Goal: Subscribe to service/newsletter

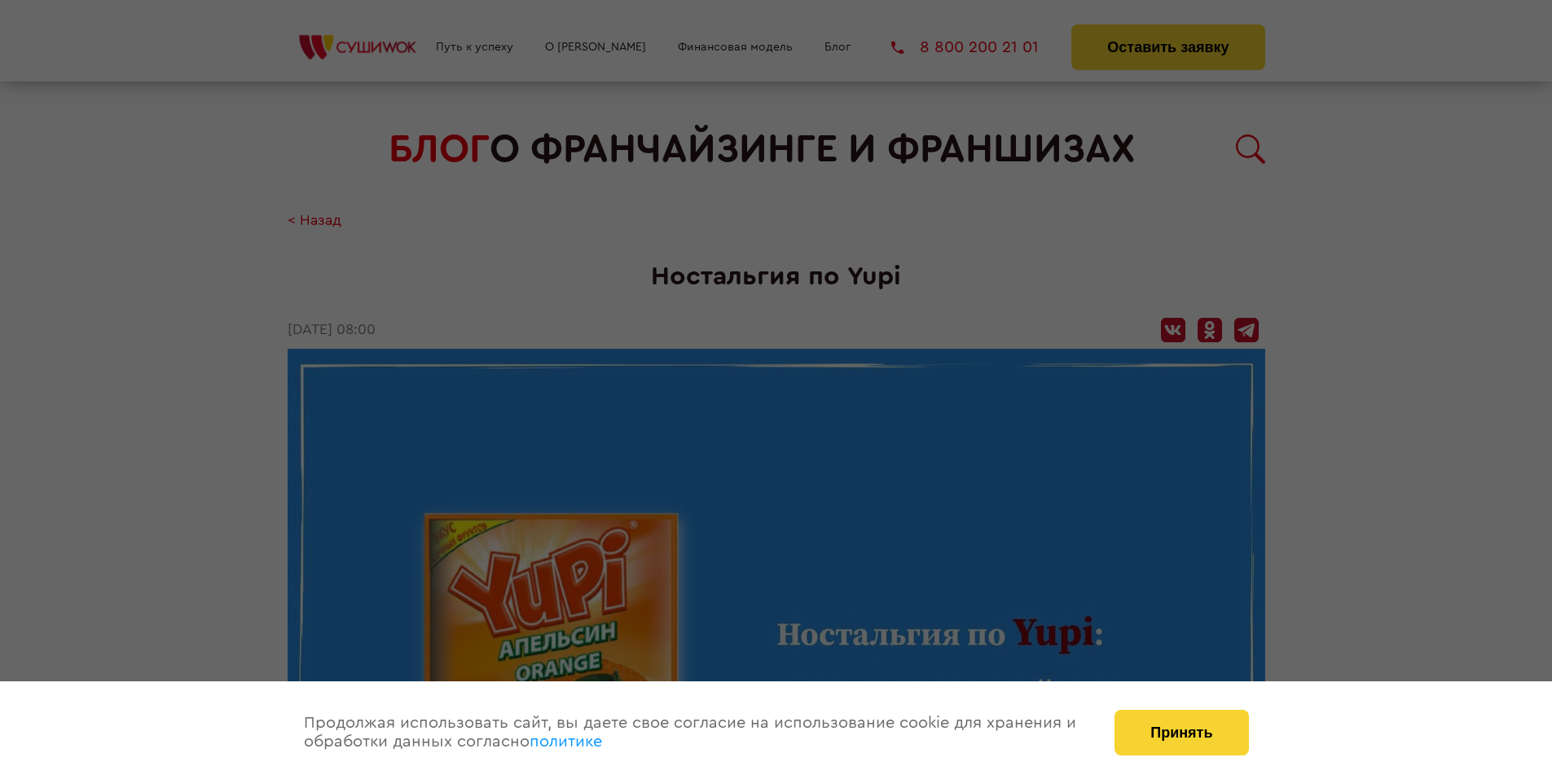
scroll to position [1495, 0]
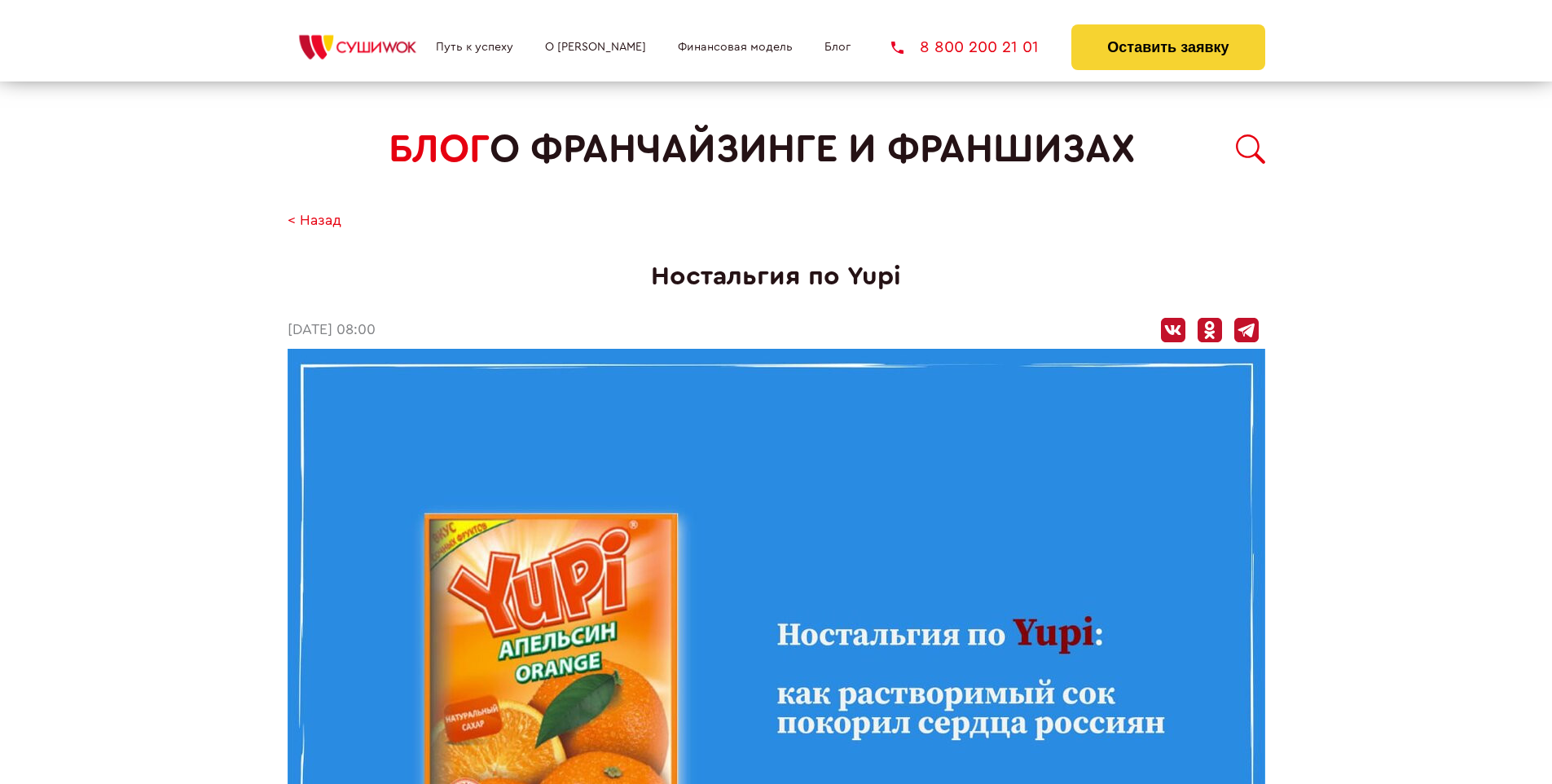
scroll to position [1495, 0]
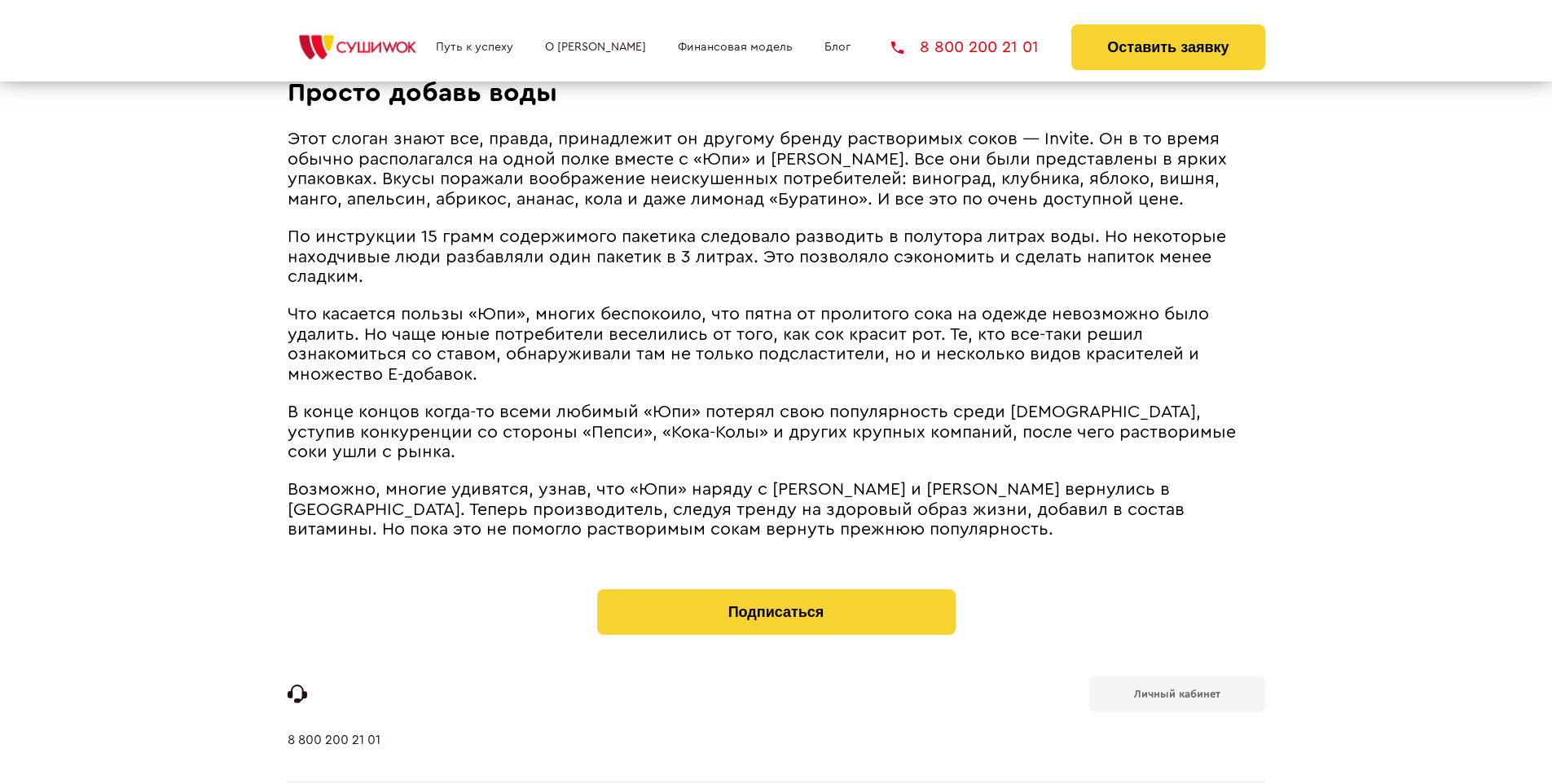
click at [1176, 688] on b "Личный кабинет" at bounding box center [1177, 693] width 86 height 11
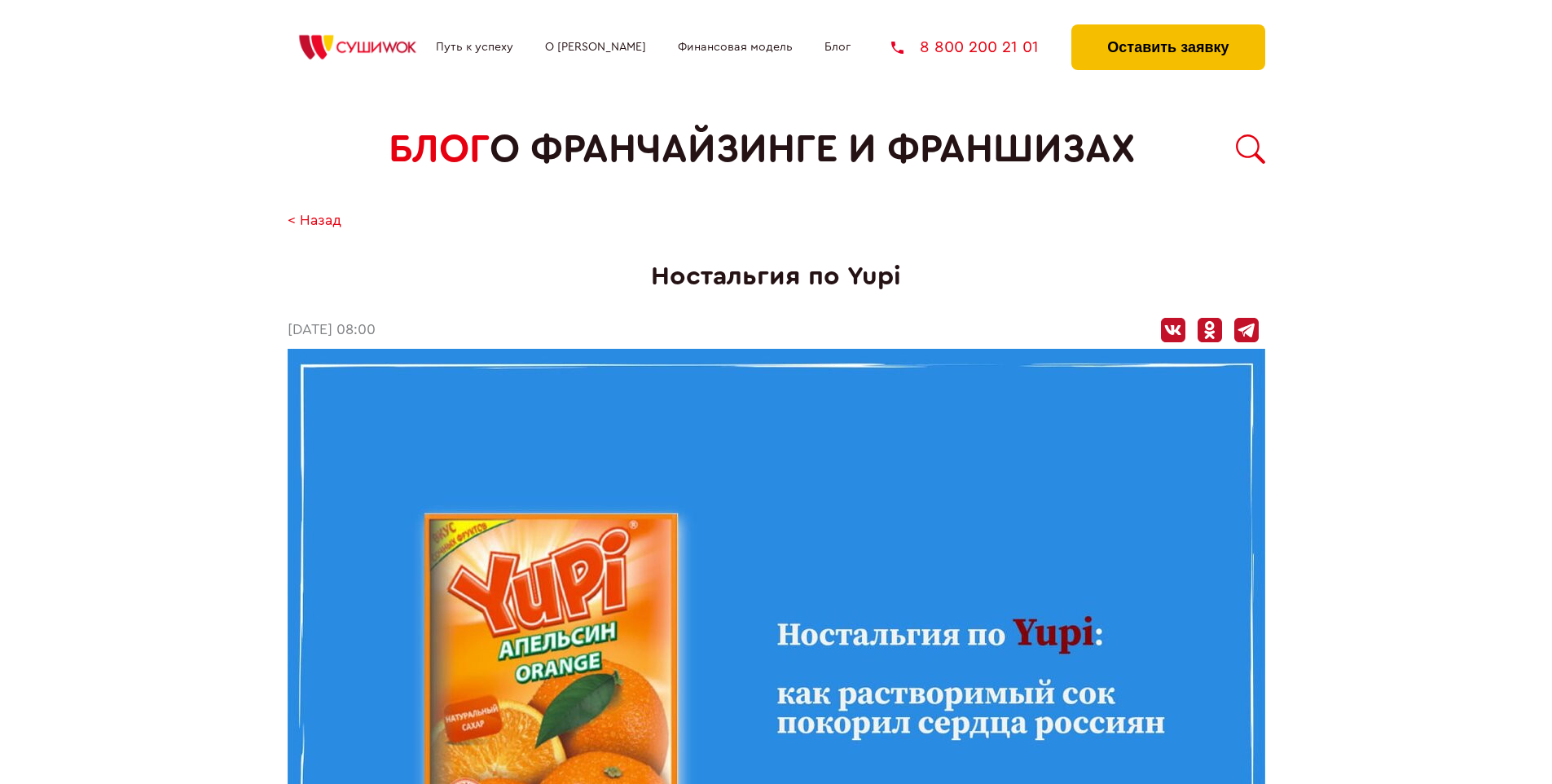
click at [1167, 29] on button "Оставить заявку" at bounding box center [1167, 47] width 193 height 46
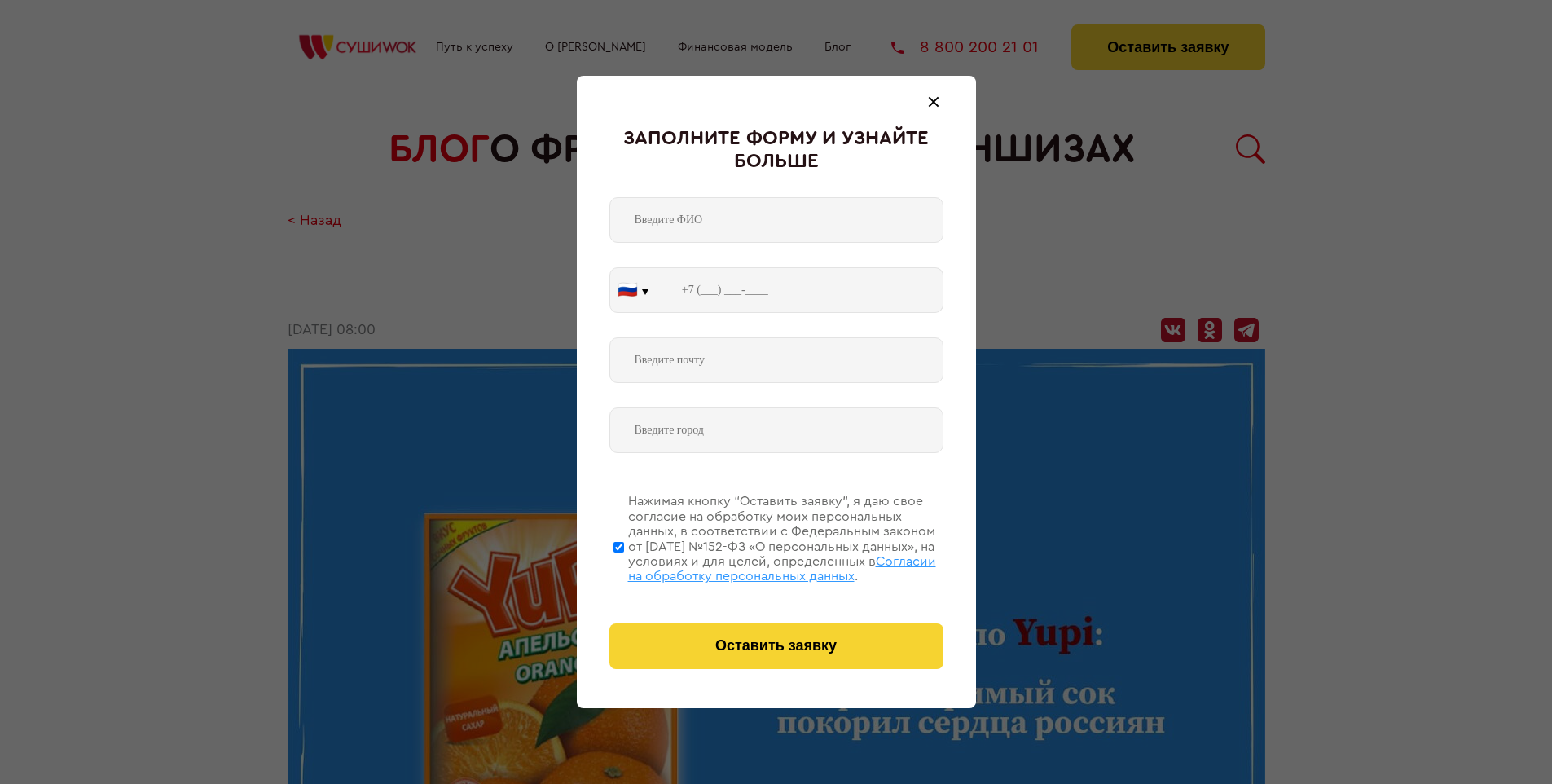
click at [755, 566] on span "Согласии на обработку персональных данных" at bounding box center [782, 569] width 308 height 28
click at [624, 566] on input "Нажимая кнопку “Оставить заявку”, я даю свое согласие на обработку моих персона…" at bounding box center [618, 546] width 11 height 130
checkbox input "false"
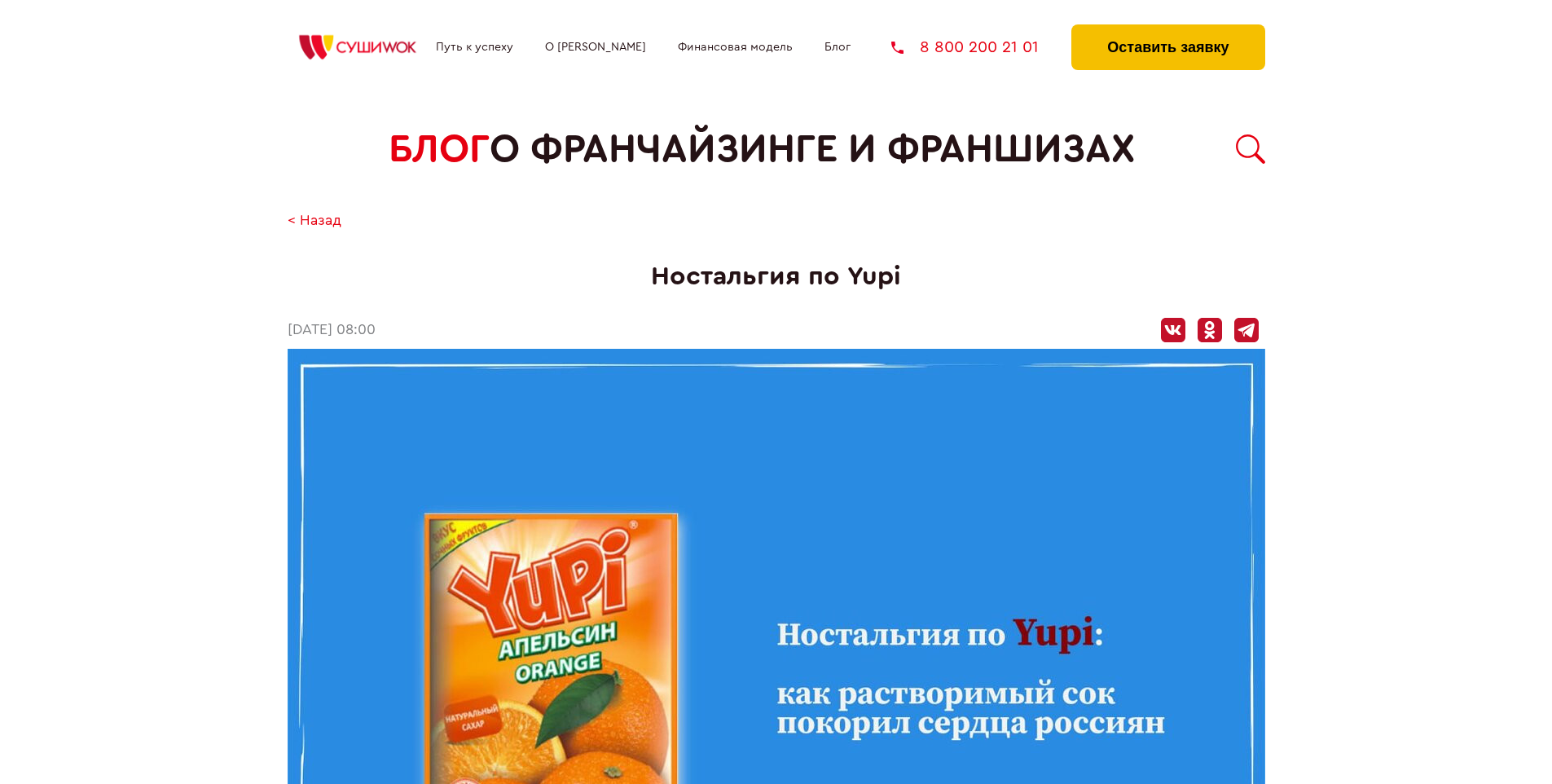
click at [1167, 29] on button "Оставить заявку" at bounding box center [1167, 47] width 193 height 46
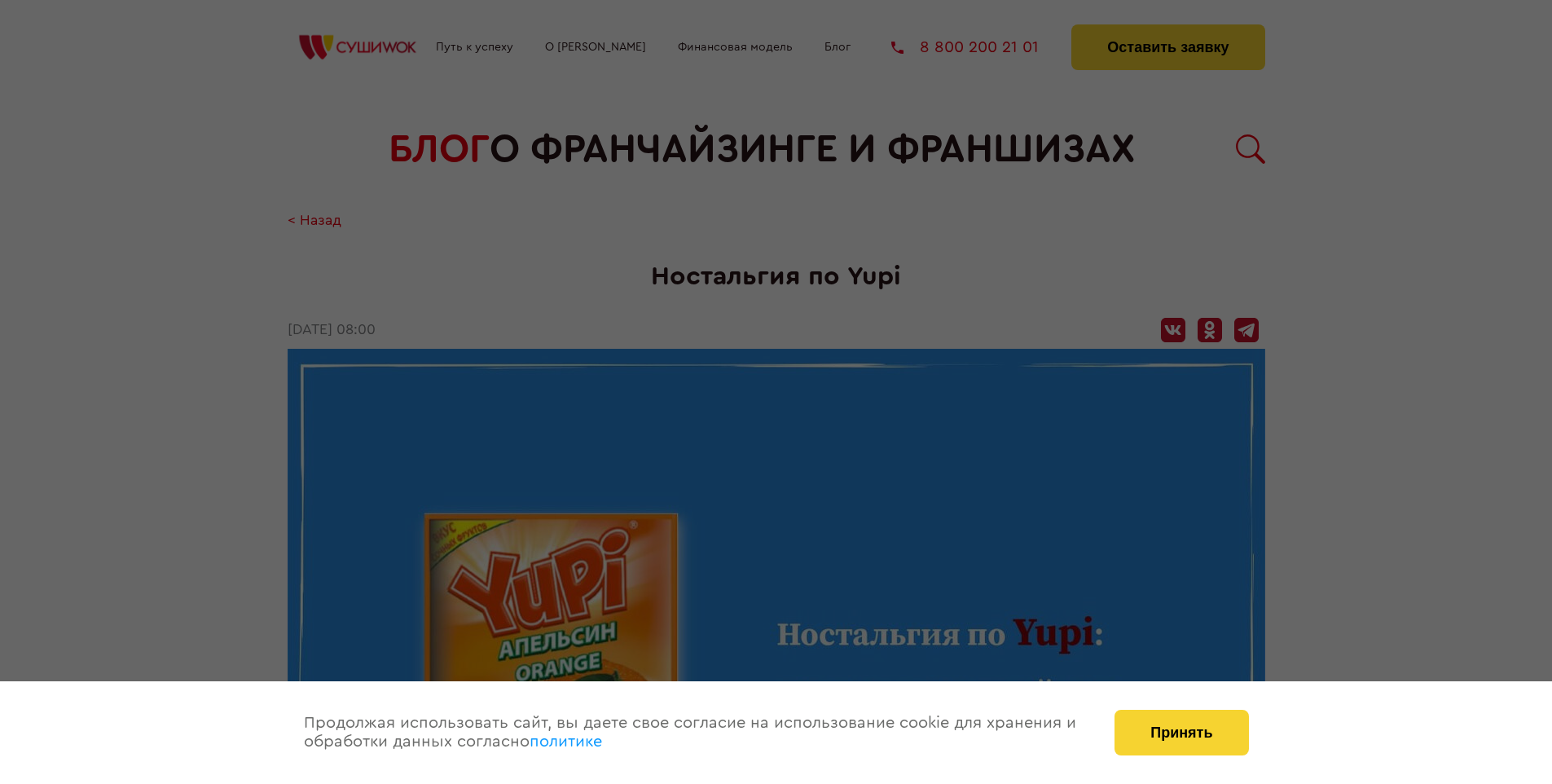
scroll to position [1495, 0]
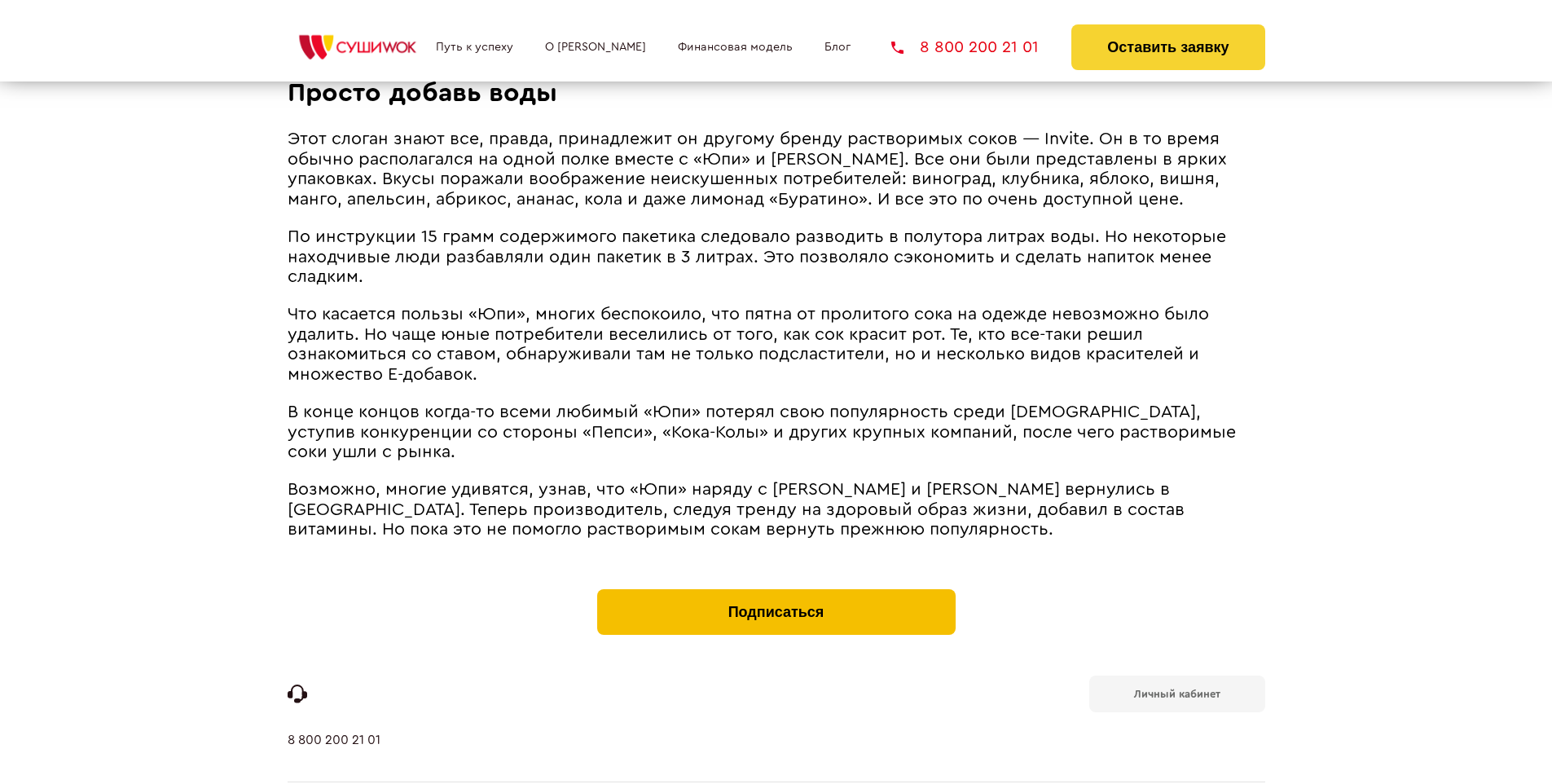
click at [776, 589] on button "Подписаться" at bounding box center [776, 612] width 358 height 46
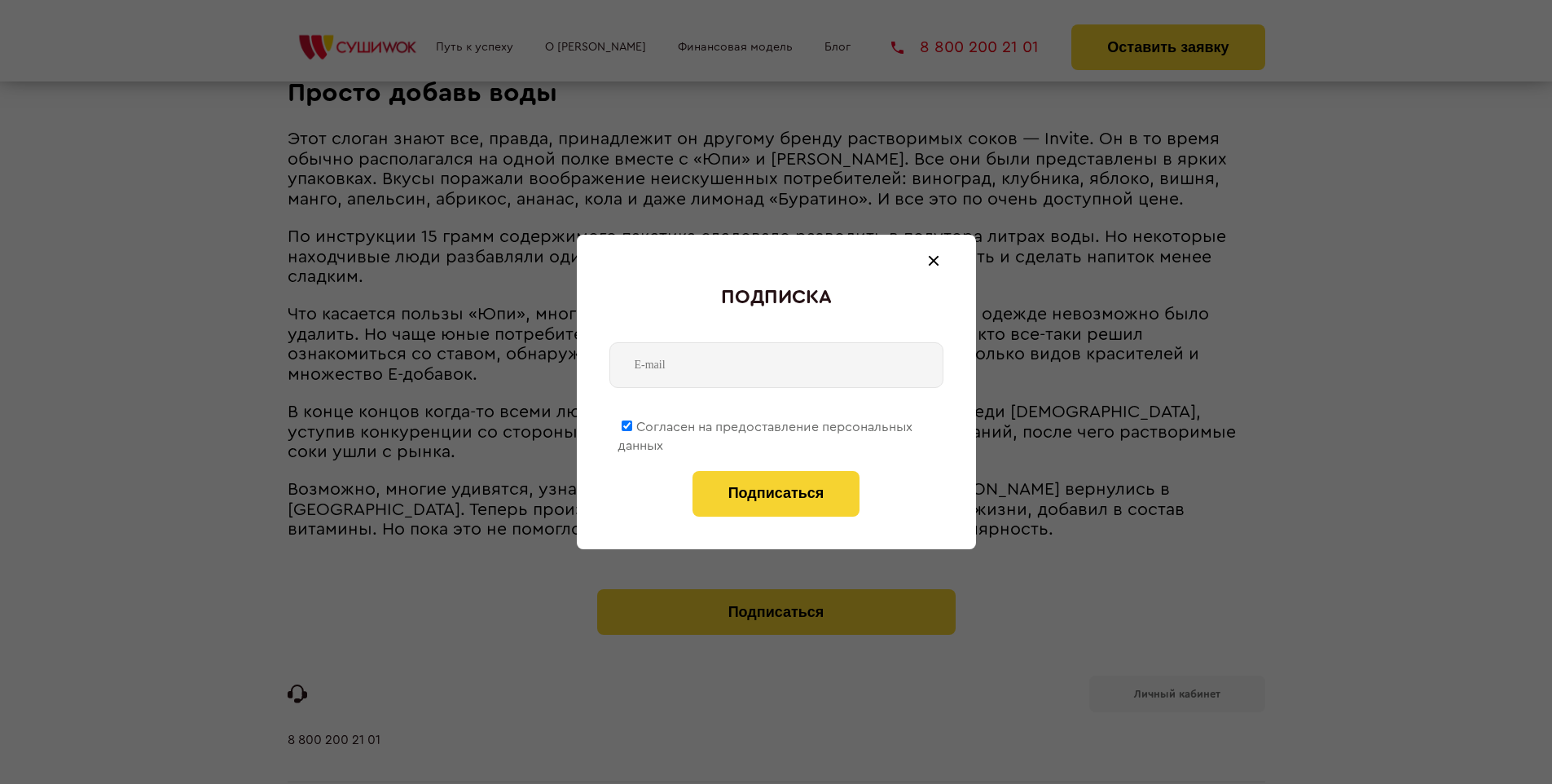
click at [766, 424] on span "Согласен на предоставление персональных данных" at bounding box center [765, 436] width 295 height 32
click at [632, 424] on input "Согласен на предоставление персональных данных" at bounding box center [627, 425] width 11 height 11
checkbox input "false"
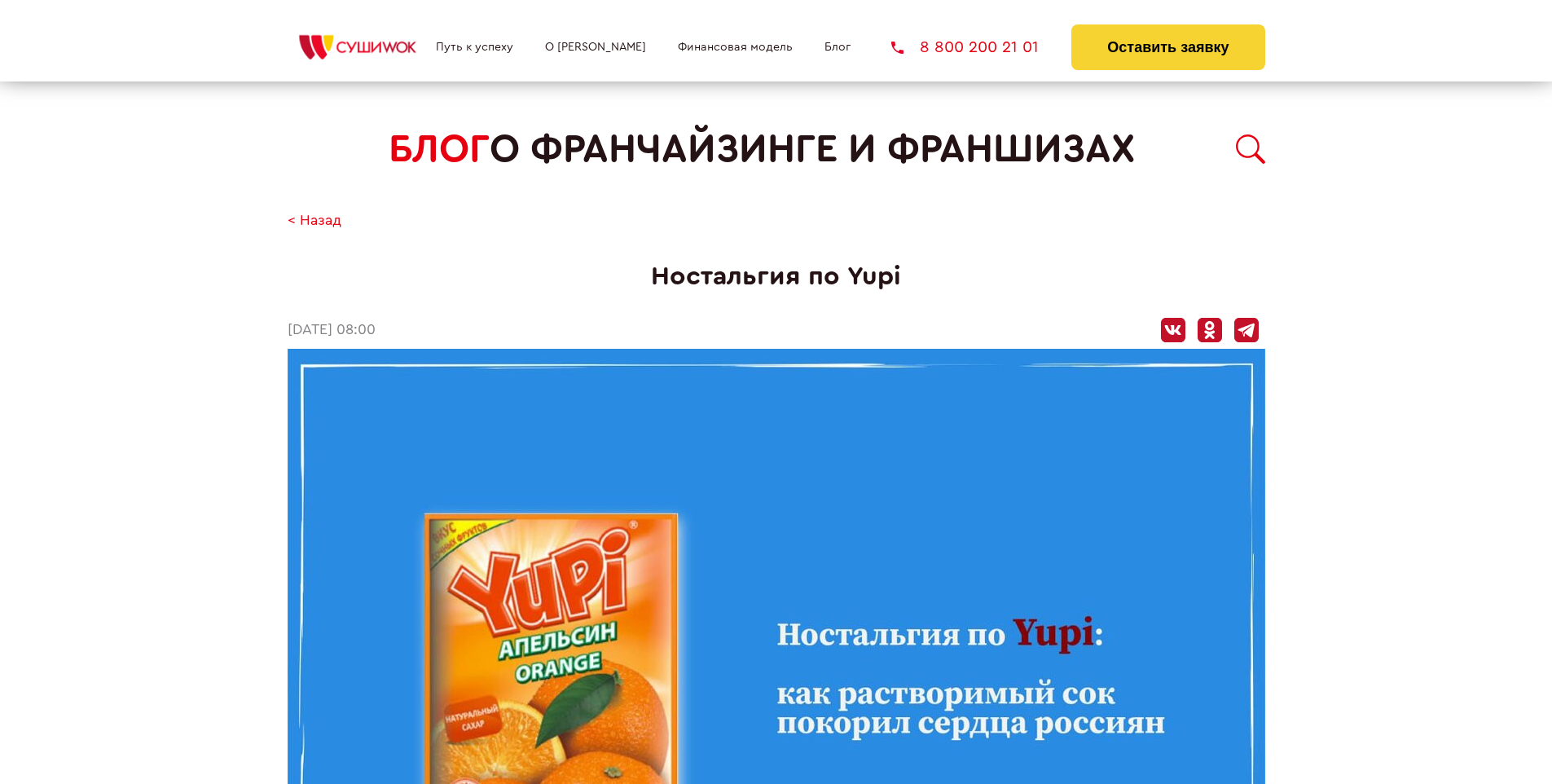
scroll to position [1495, 0]
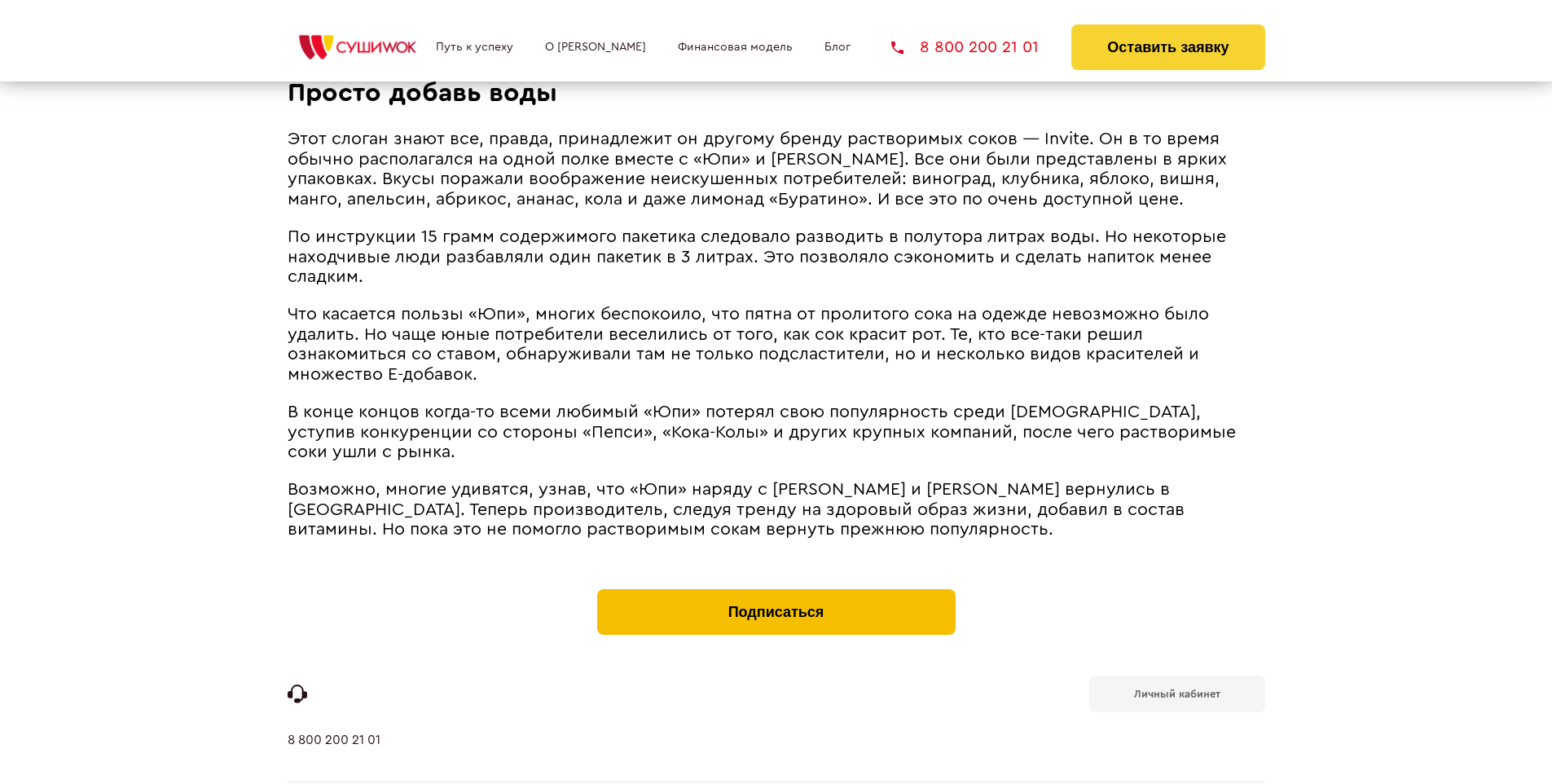
click at [776, 589] on button "Подписаться" at bounding box center [776, 612] width 358 height 46
